Goal: Information Seeking & Learning: Learn about a topic

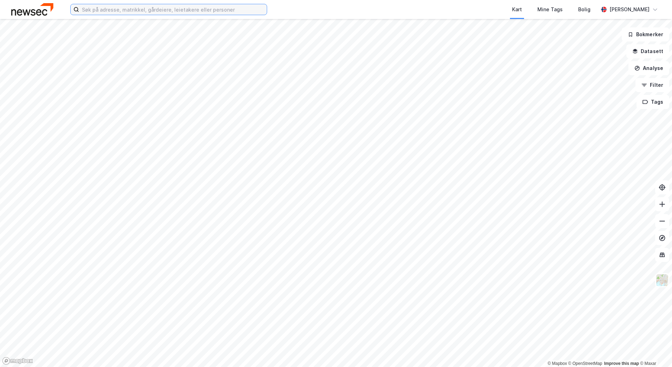
click at [161, 12] on input at bounding box center [173, 9] width 188 height 11
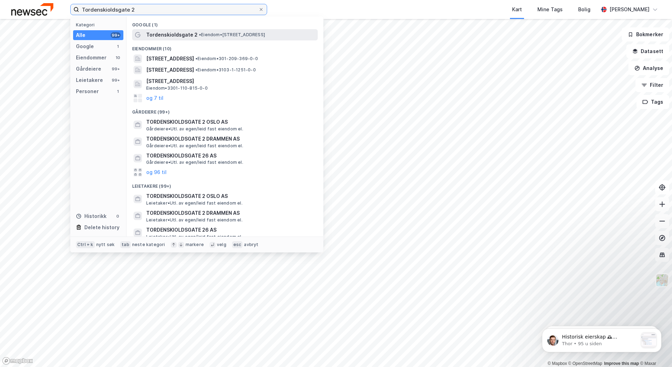
type input "Tordenskioldsgate 2"
click at [159, 34] on span "Tordenskioldsgate 2" at bounding box center [171, 35] width 51 height 8
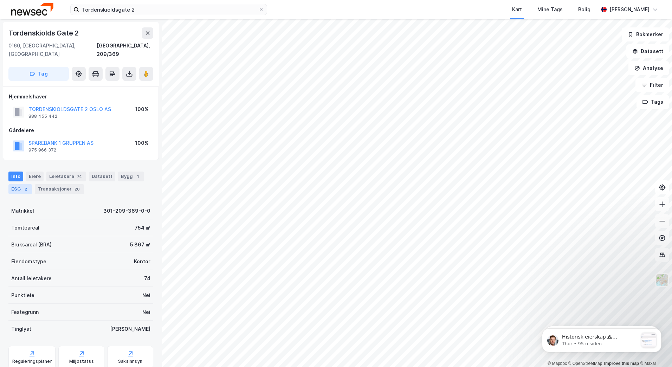
click at [24, 185] on div "2" at bounding box center [25, 188] width 7 height 7
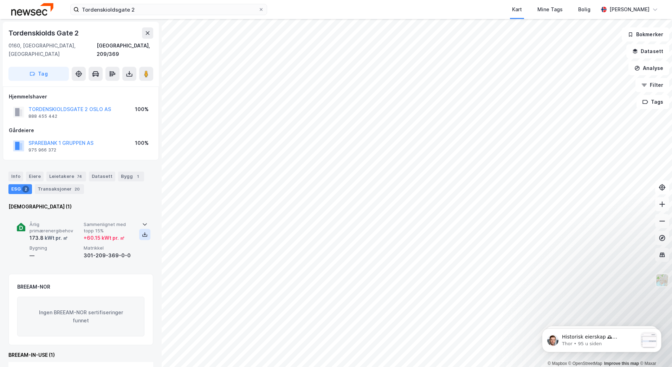
click at [142, 234] on icon at bounding box center [144, 235] width 5 height 2
